Goal: Navigation & Orientation: Find specific page/section

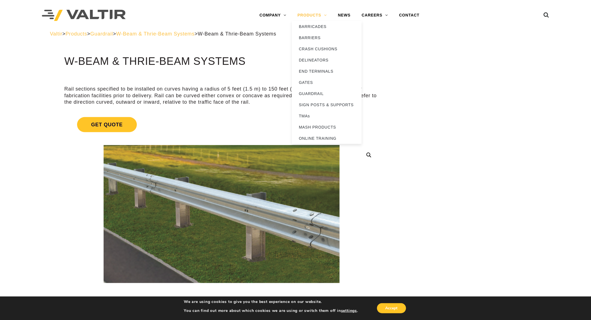
click at [325, 15] on link "PRODUCTS" at bounding box center [312, 15] width 41 height 11
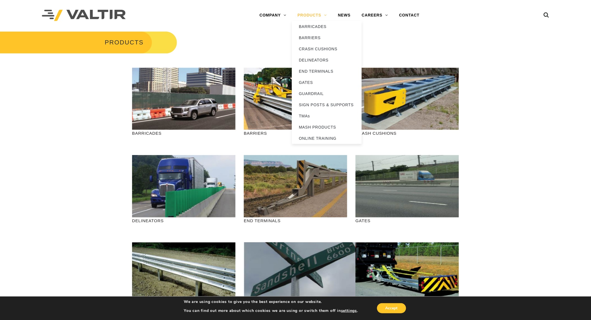
click at [324, 14] on link "PRODUCTS" at bounding box center [312, 15] width 41 height 11
click at [314, 70] on link "END TERMINALS" at bounding box center [327, 71] width 70 height 11
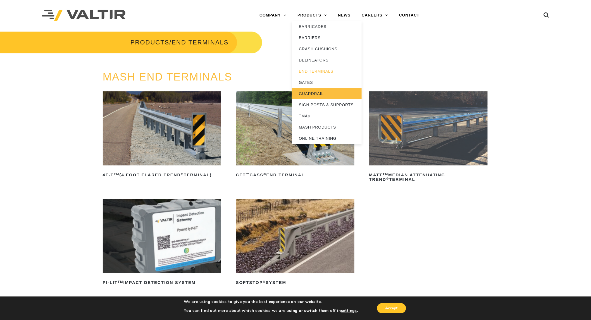
click at [317, 89] on link "GUARDRAIL" at bounding box center [327, 93] width 70 height 11
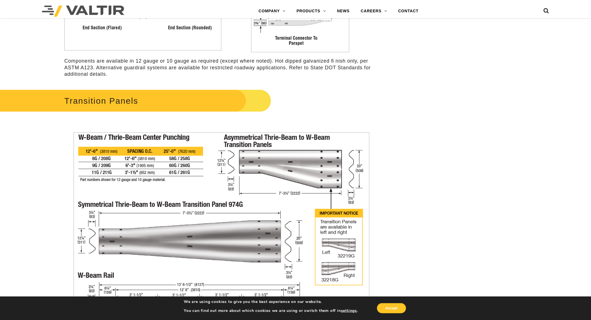
scroll to position [1335, 0]
